Goal: Navigation & Orientation: Find specific page/section

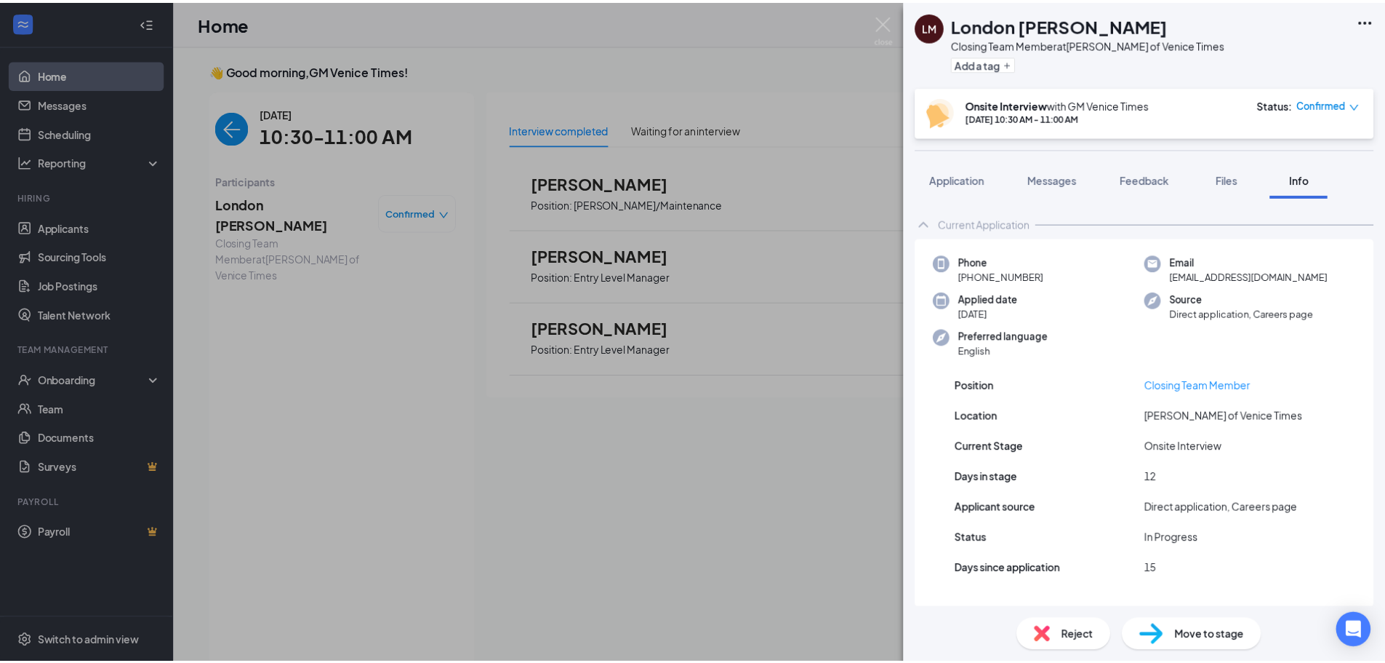
scroll to position [6, 0]
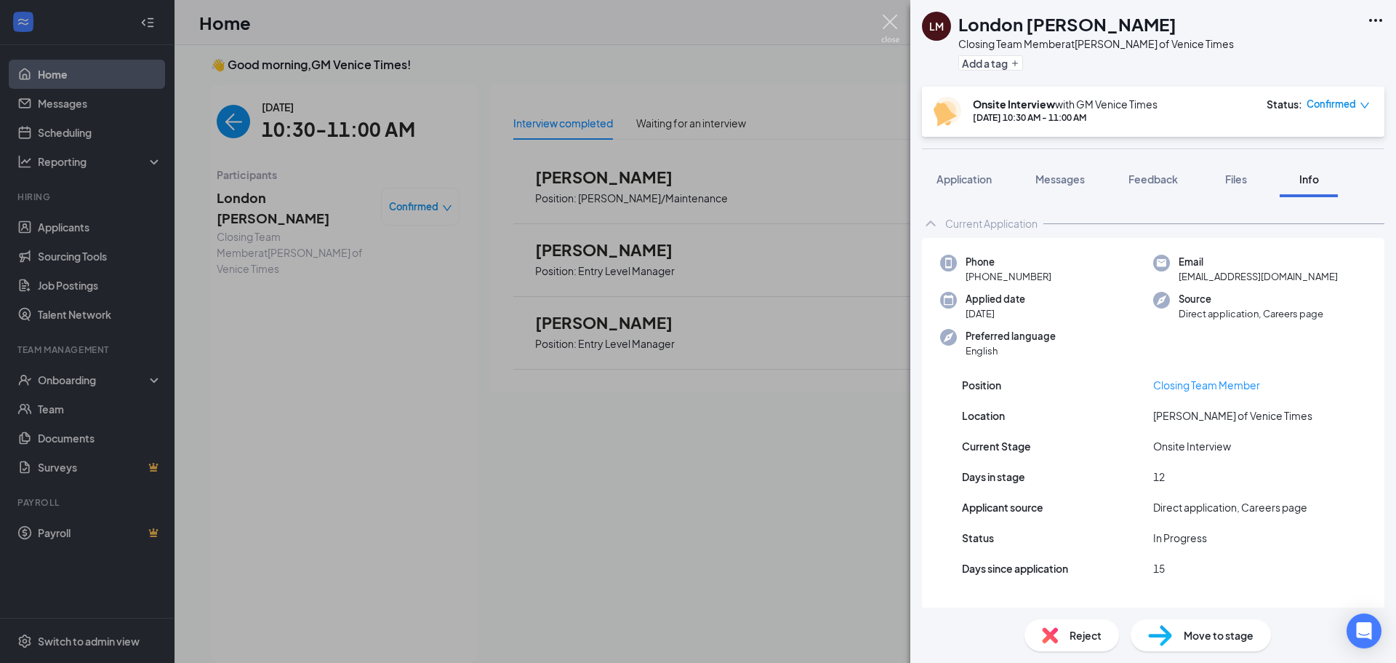
click at [881, 20] on img at bounding box center [890, 29] width 18 height 28
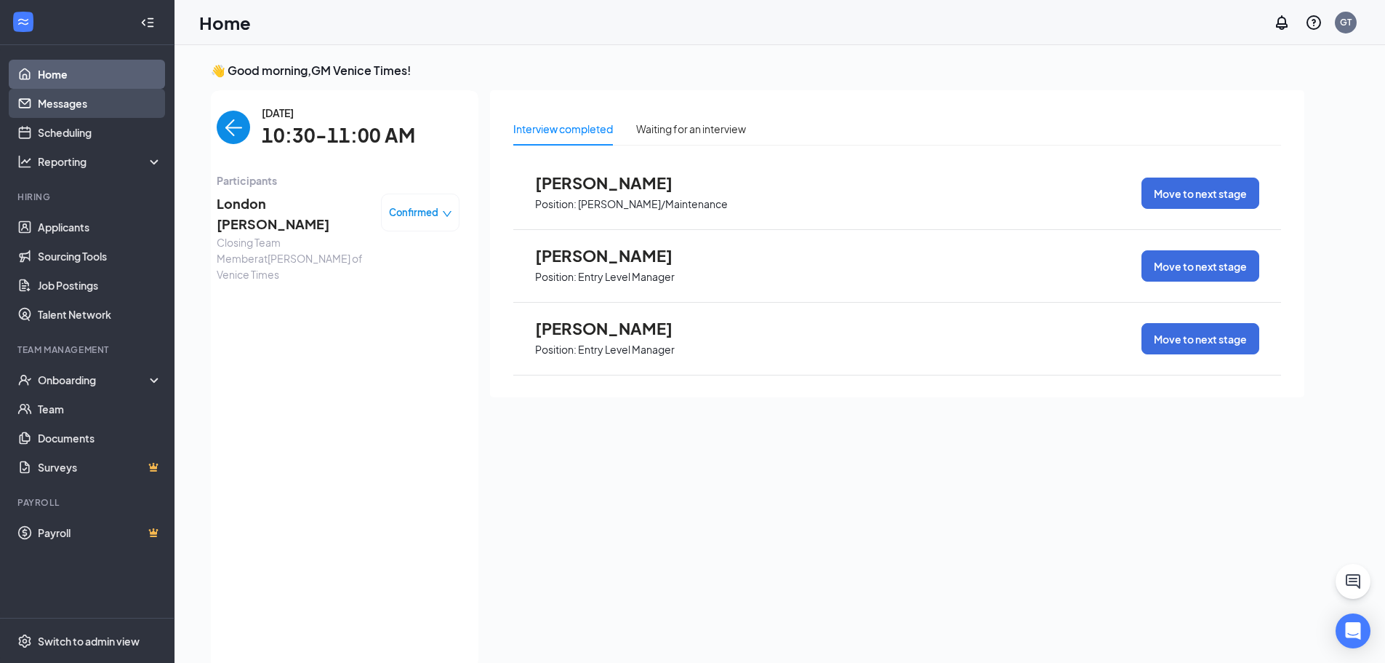
click at [40, 104] on link "Messages" at bounding box center [100, 103] width 124 height 29
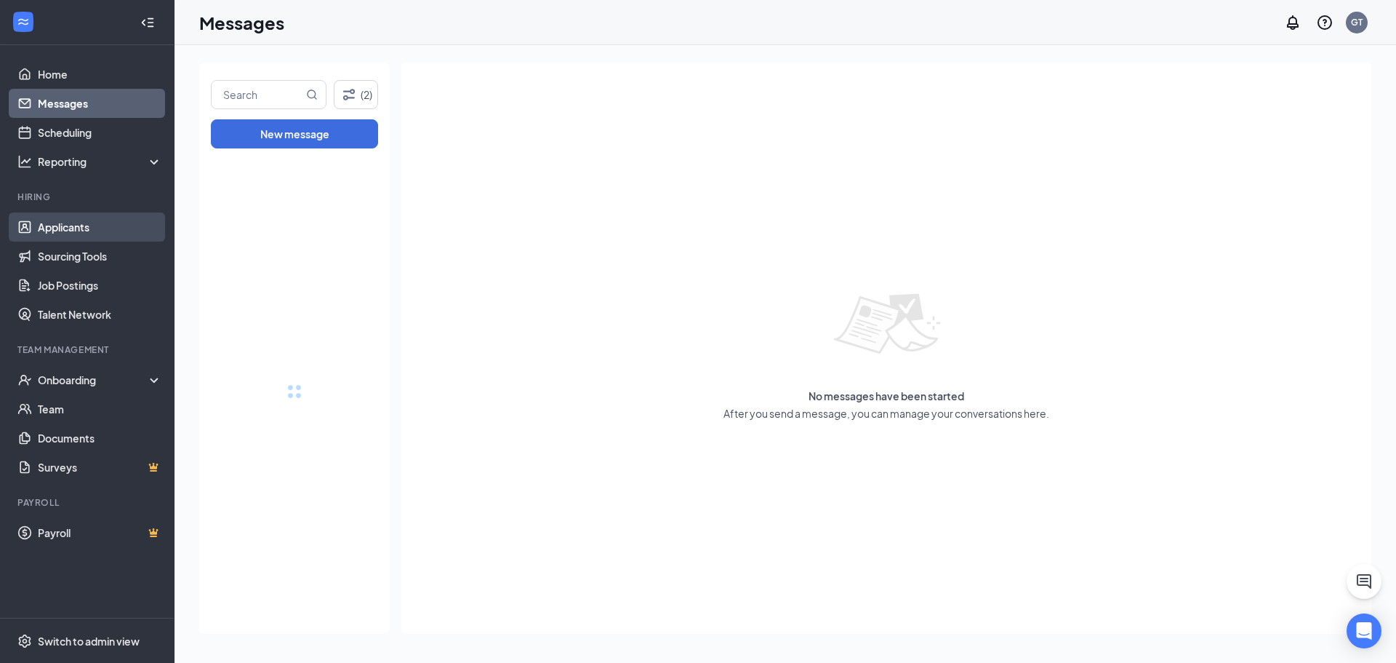
click at [79, 225] on link "Applicants" at bounding box center [100, 226] width 124 height 29
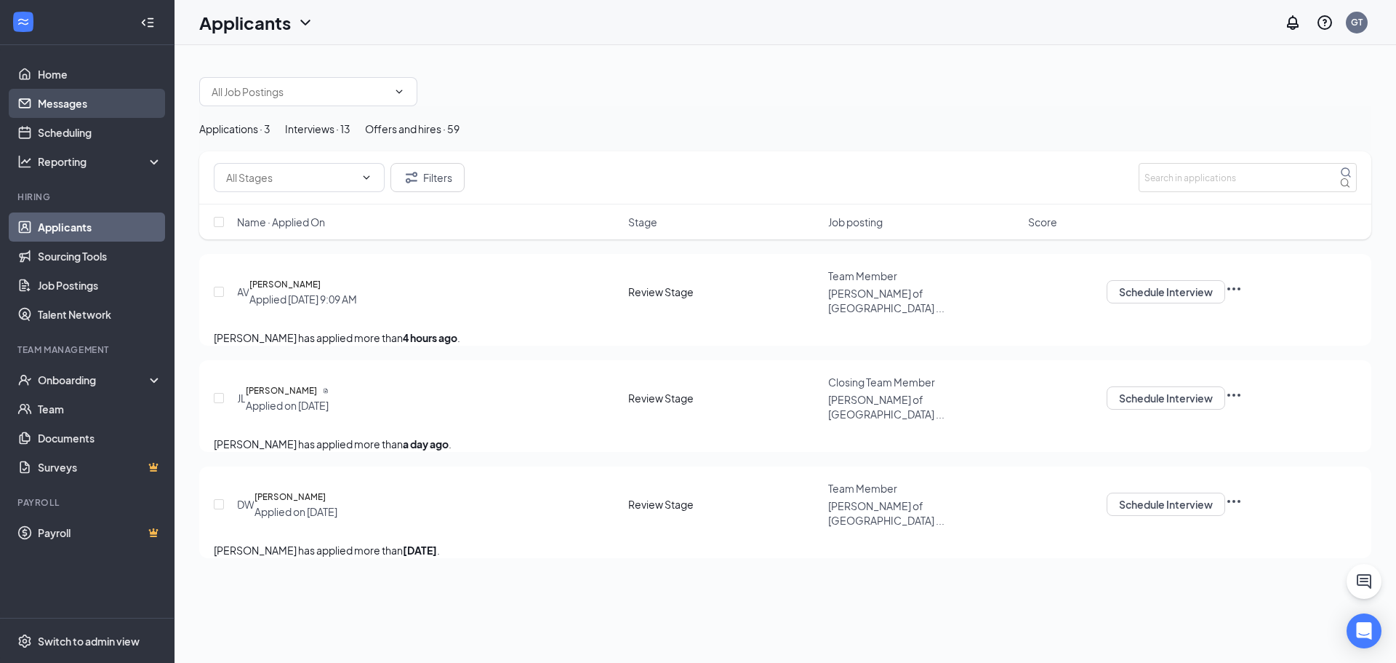
click at [43, 106] on link "Messages" at bounding box center [100, 103] width 124 height 29
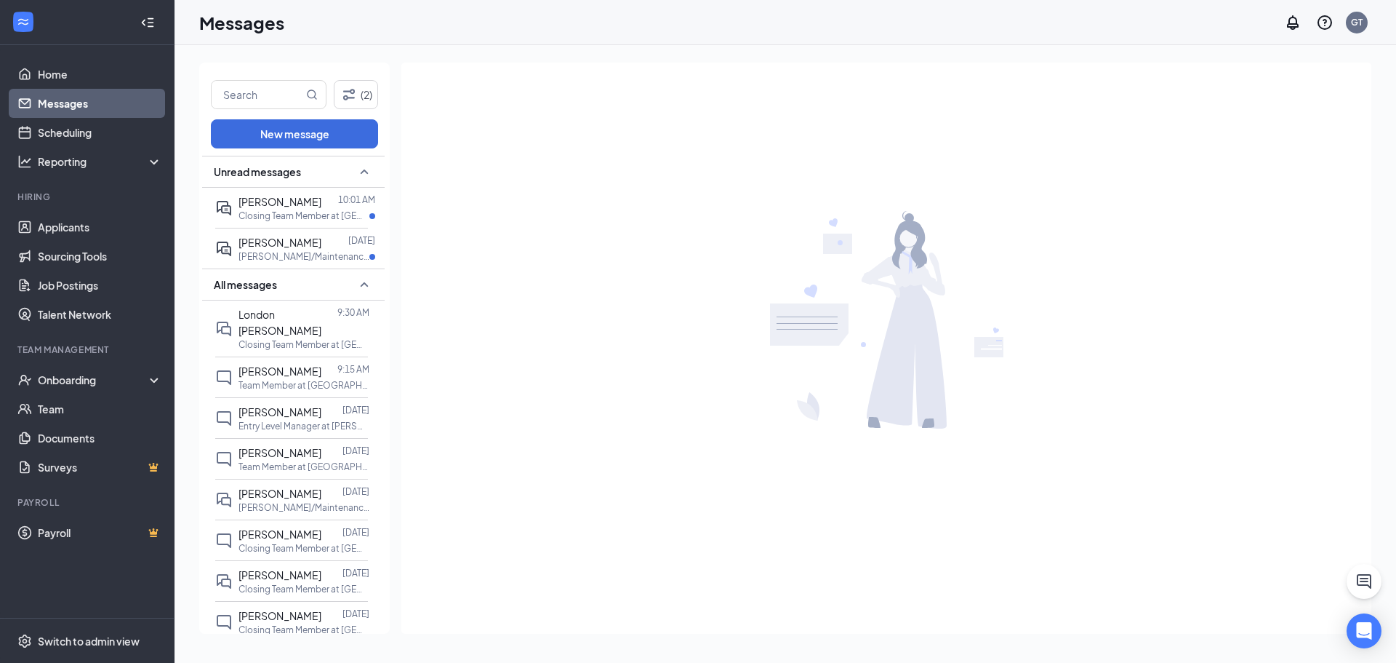
click at [276, 244] on span "[PERSON_NAME]" at bounding box center [280, 242] width 83 height 13
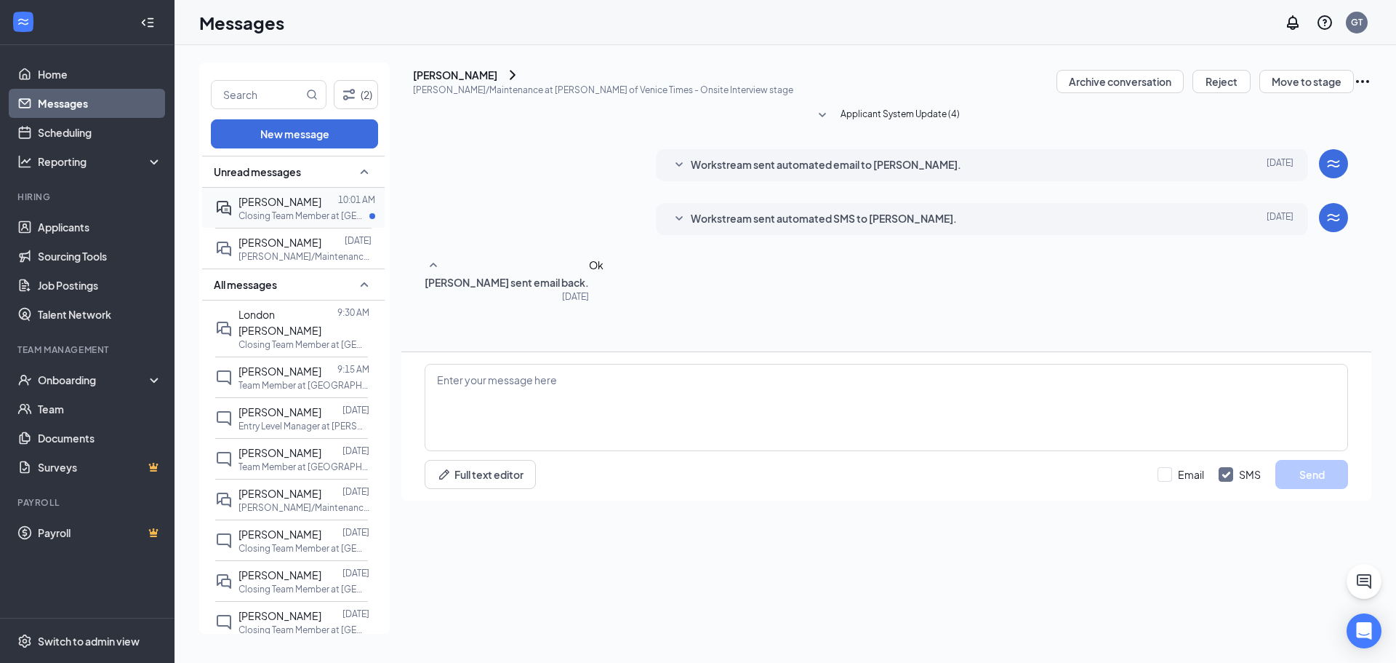
click at [228, 205] on icon "ActiveDoubleChat" at bounding box center [224, 208] width 15 height 15
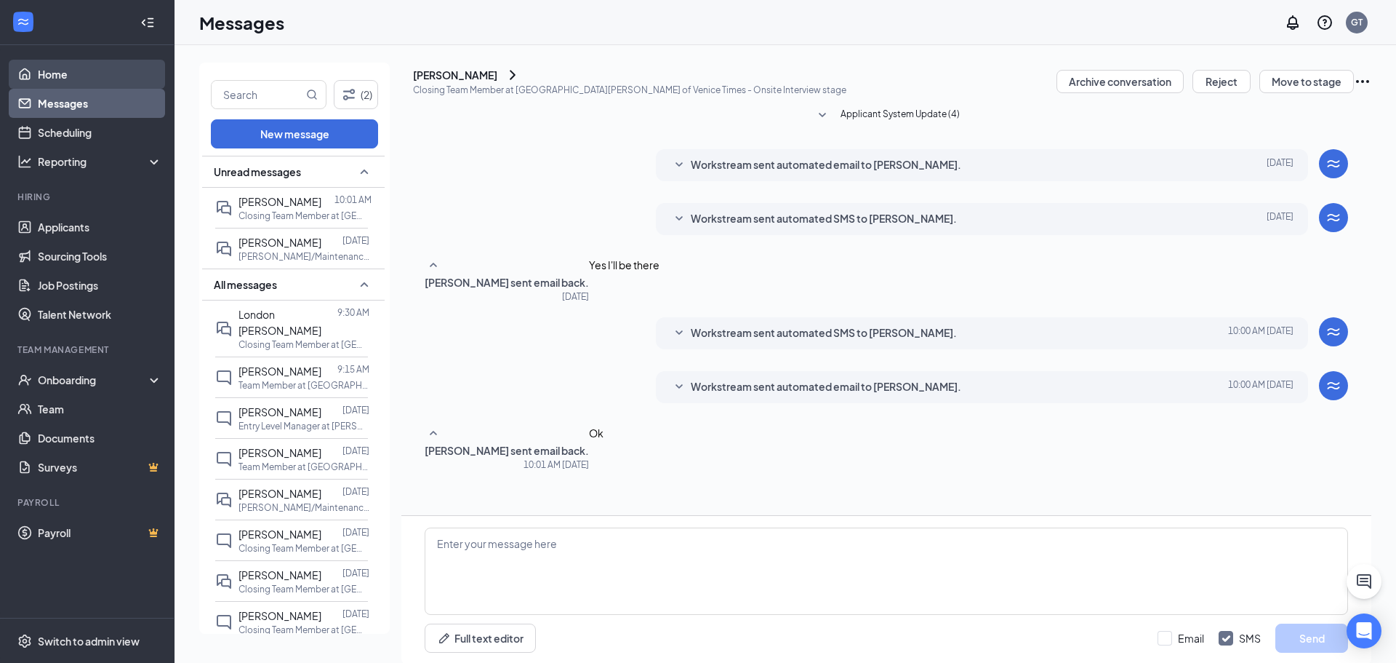
click at [97, 74] on link "Home" at bounding box center [100, 74] width 124 height 29
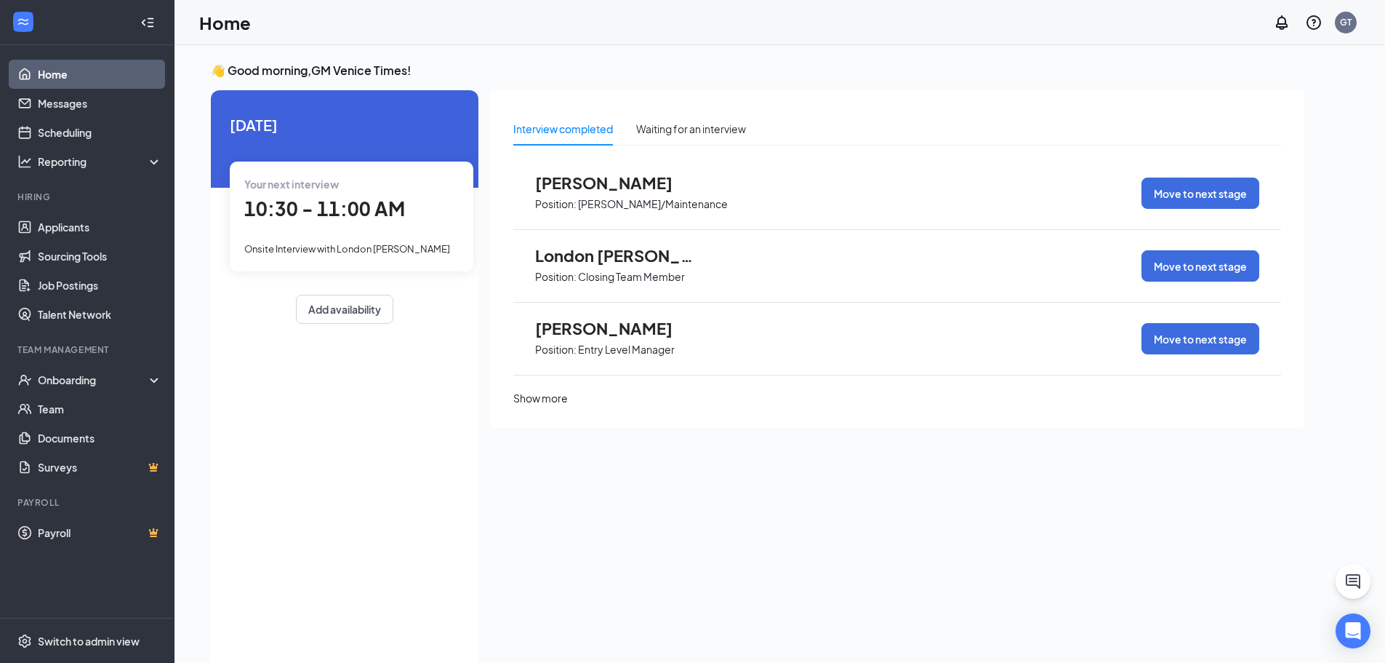
click at [65, 205] on div "Hiring" at bounding box center [88, 198] width 142 height 15
click at [66, 222] on link "Applicants" at bounding box center [100, 226] width 124 height 29
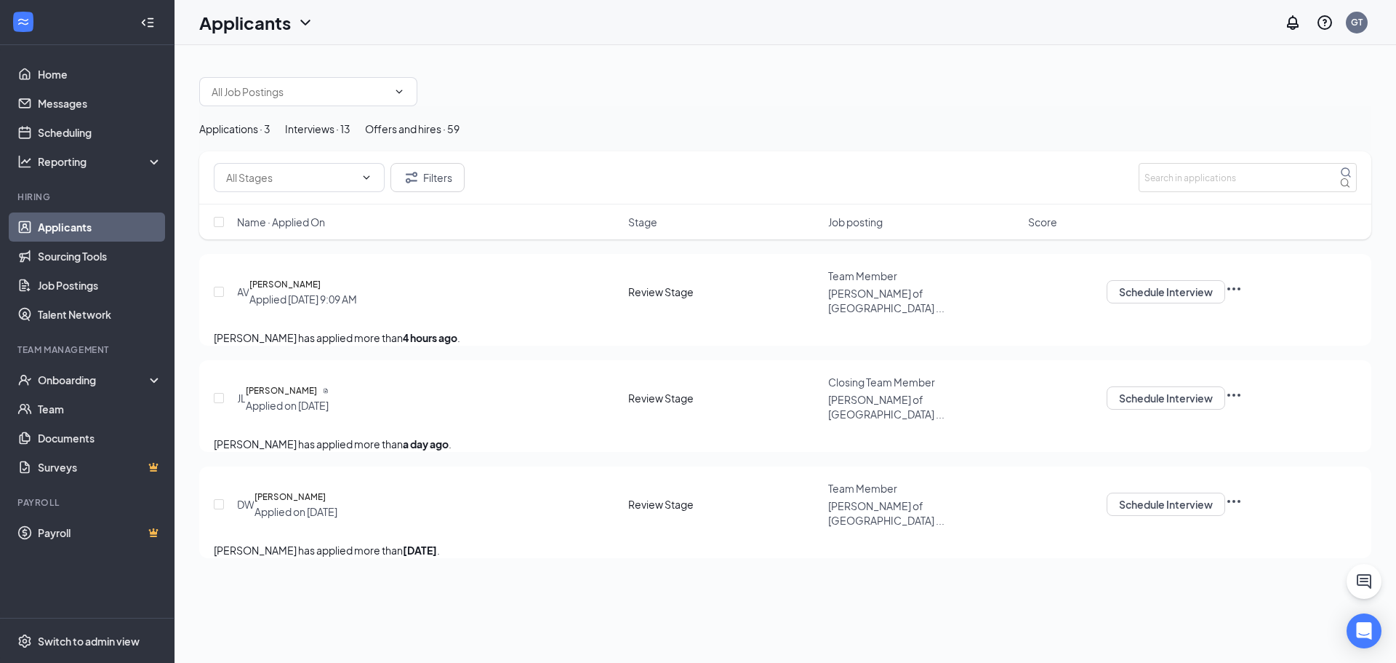
click at [351, 137] on div "Interviews · 13" at bounding box center [317, 129] width 65 height 16
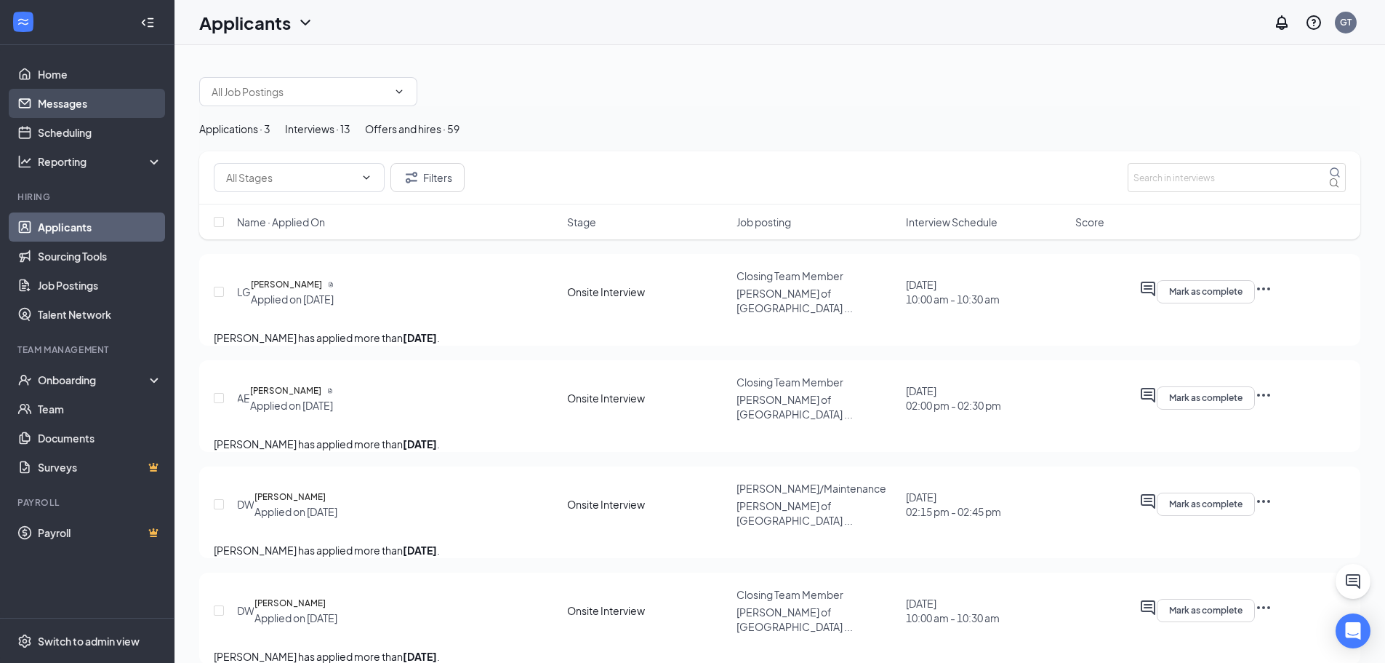
click at [81, 92] on link "Messages" at bounding box center [100, 103] width 124 height 29
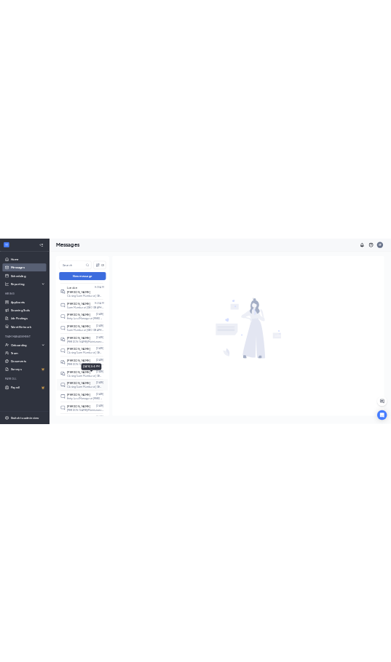
scroll to position [73, 0]
